Goal: Transaction & Acquisition: Purchase product/service

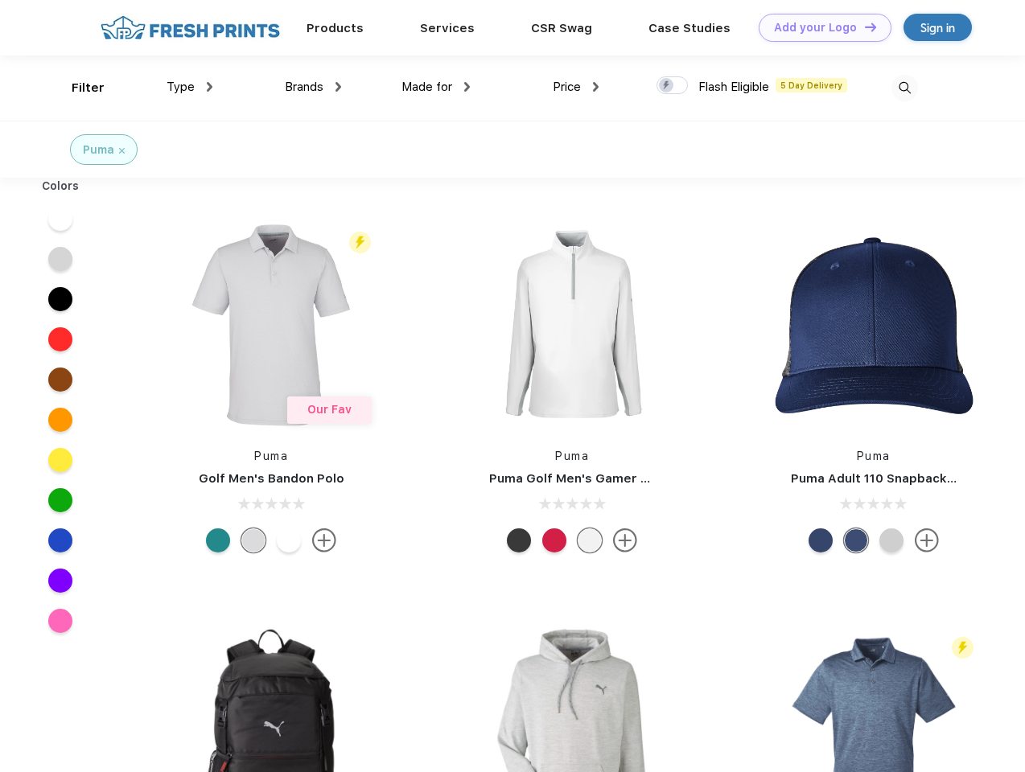
click at [819, 27] on link "Add your Logo Design Tool" at bounding box center [824, 28] width 133 height 28
click at [0, 0] on div "Design Tool" at bounding box center [0, 0] width 0 height 0
click at [863, 27] on link "Add your Logo Design Tool" at bounding box center [824, 28] width 133 height 28
click at [77, 88] on div "Filter" at bounding box center [88, 88] width 33 height 18
click at [190, 87] on span "Type" at bounding box center [180, 87] width 28 height 14
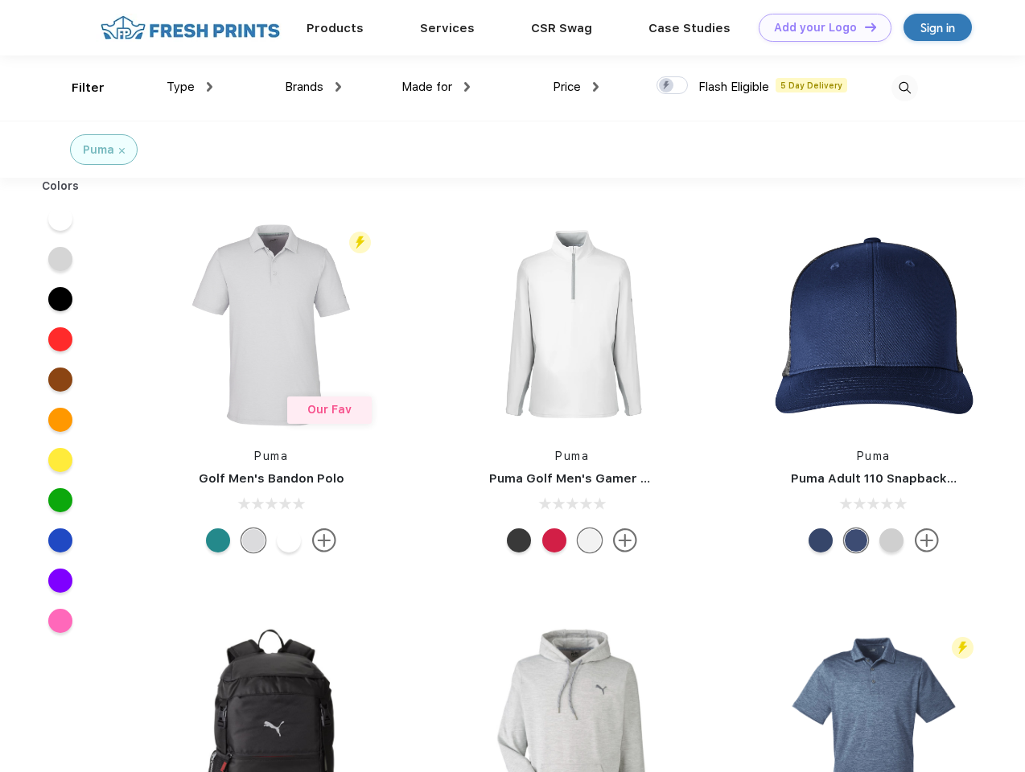
click at [313, 87] on span "Brands" at bounding box center [304, 87] width 39 height 14
click at [436, 87] on span "Made for" at bounding box center [426, 87] width 51 height 14
click at [576, 87] on span "Price" at bounding box center [567, 87] width 28 height 14
click at [672, 86] on div at bounding box center [671, 85] width 31 height 18
click at [667, 86] on input "checkbox" at bounding box center [661, 81] width 10 height 10
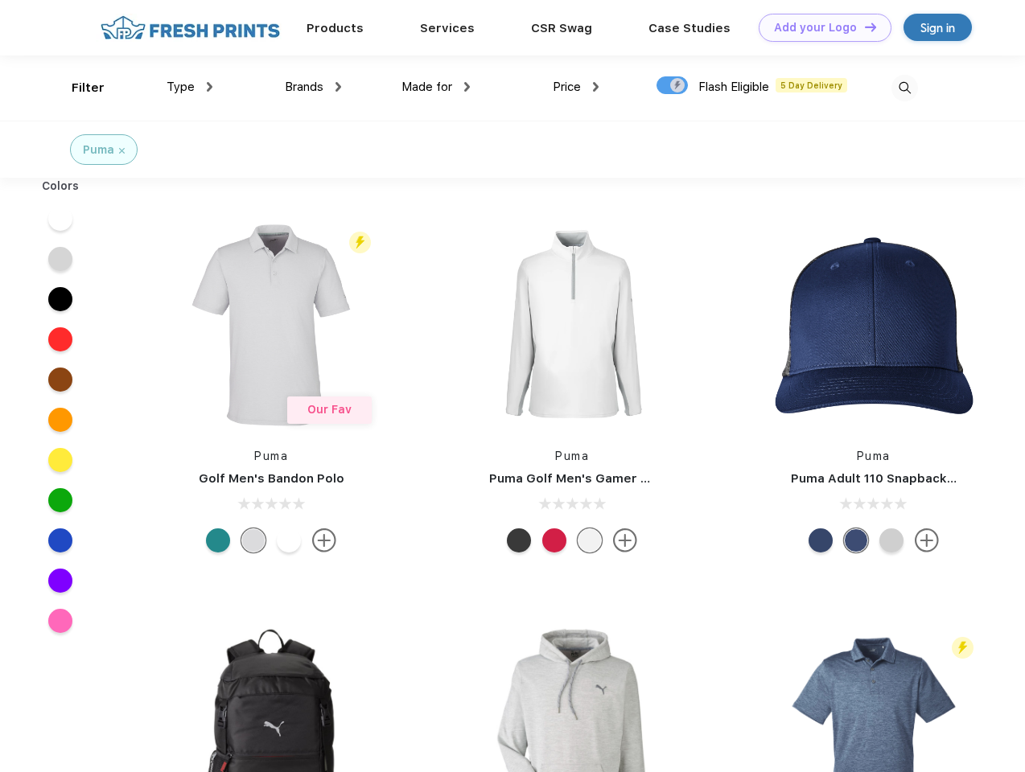
click at [904, 88] on img at bounding box center [904, 88] width 27 height 27
